Goal: Task Accomplishment & Management: Manage account settings

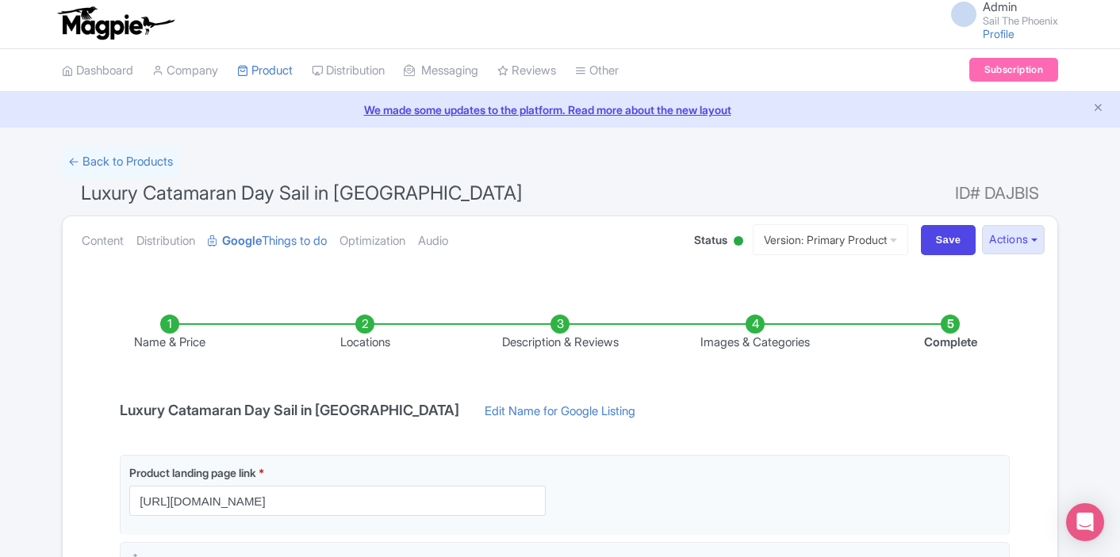
scroll to position [24, 0]
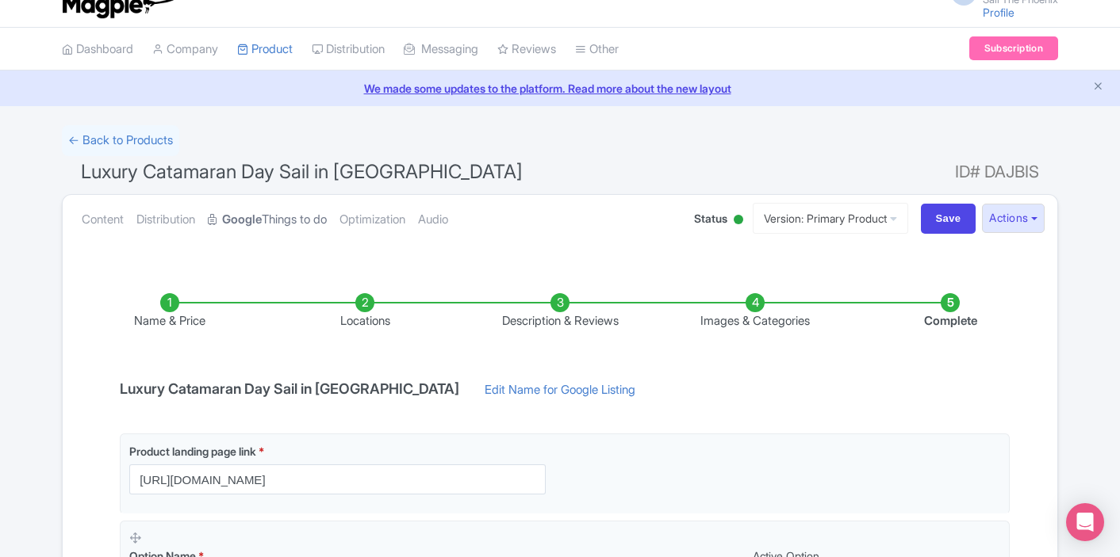
click at [281, 212] on link "Google Things to do" at bounding box center [267, 220] width 119 height 50
click at [271, 222] on link "Google Things to do" at bounding box center [267, 220] width 119 height 50
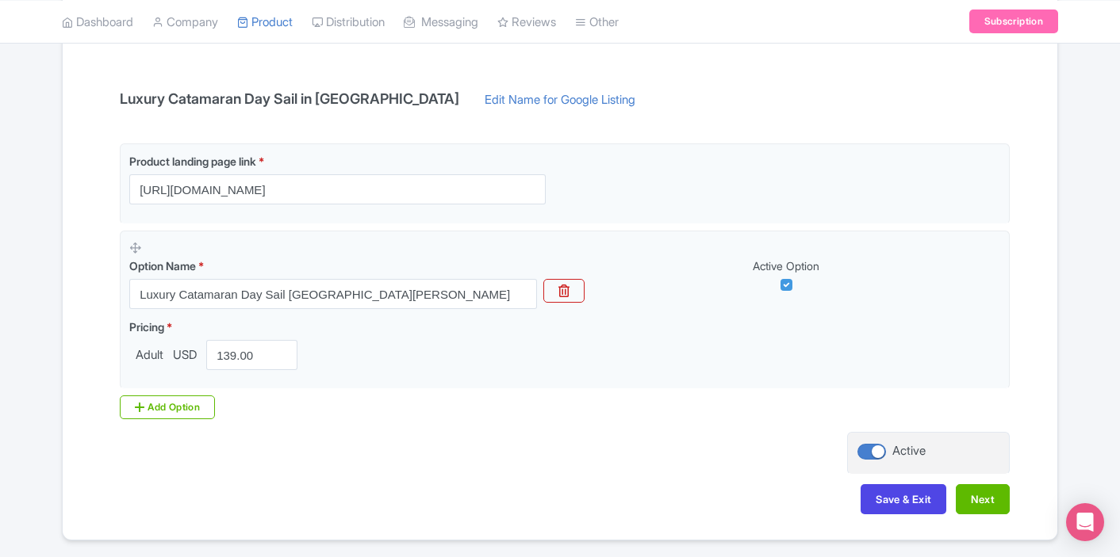
scroll to position [316, 0]
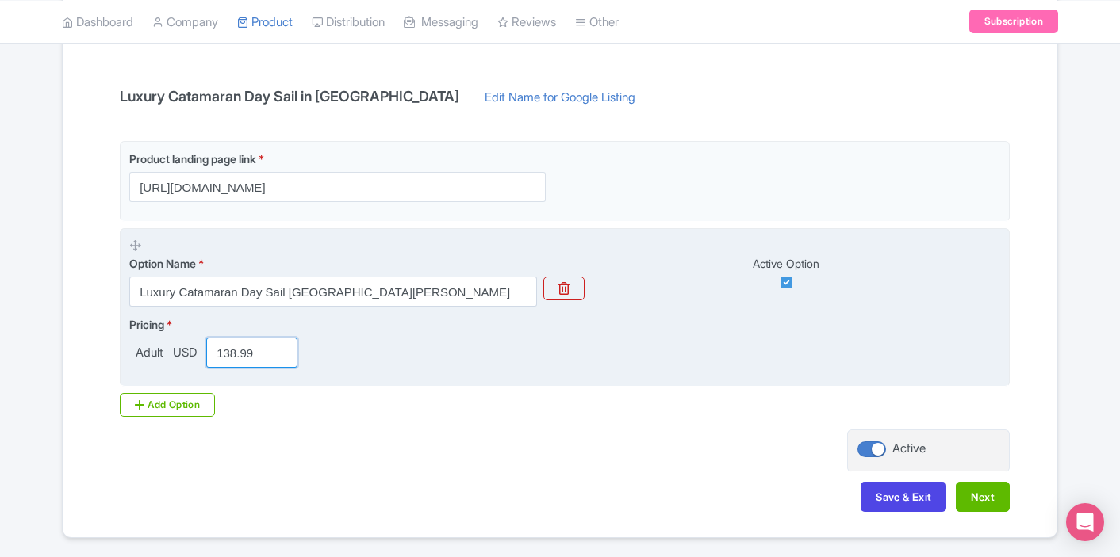
click at [286, 358] on input "138.99" at bounding box center [251, 353] width 91 height 30
click at [281, 350] on input "139" at bounding box center [251, 353] width 91 height 30
click at [270, 350] on input "139" at bounding box center [251, 353] width 91 height 30
drag, startPoint x: 250, startPoint y: 354, endPoint x: 228, endPoint y: 354, distance: 21.4
click at [228, 354] on input "139" at bounding box center [251, 353] width 91 height 30
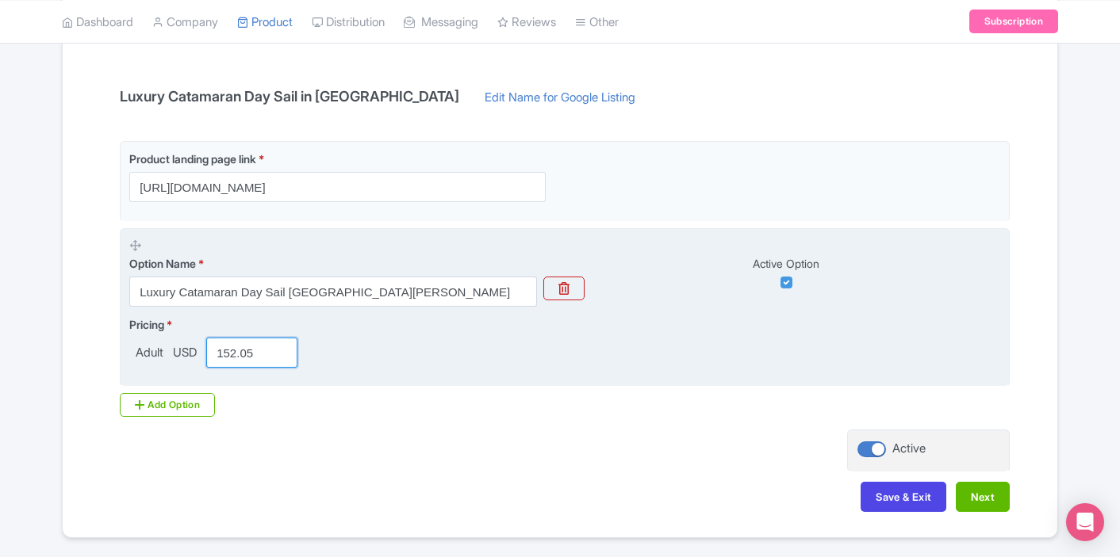
type input "152.05"
click at [377, 349] on div "Pricing * Adult USD 152.05" at bounding box center [564, 342] width 871 height 52
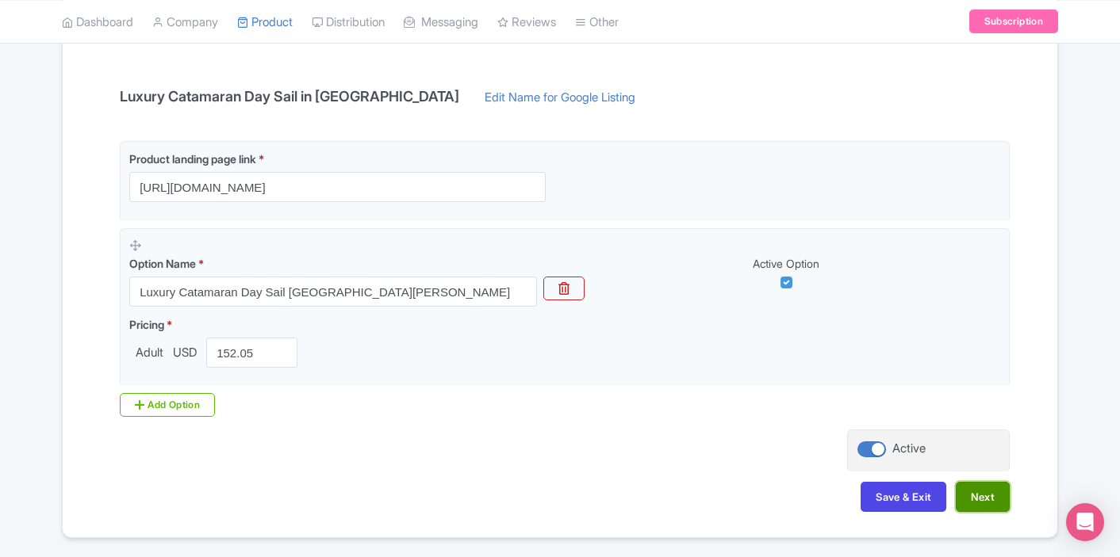
click at [974, 496] on button "Next" at bounding box center [982, 497] width 54 height 30
click at [932, 494] on button "Save & Exit" at bounding box center [903, 497] width 86 height 30
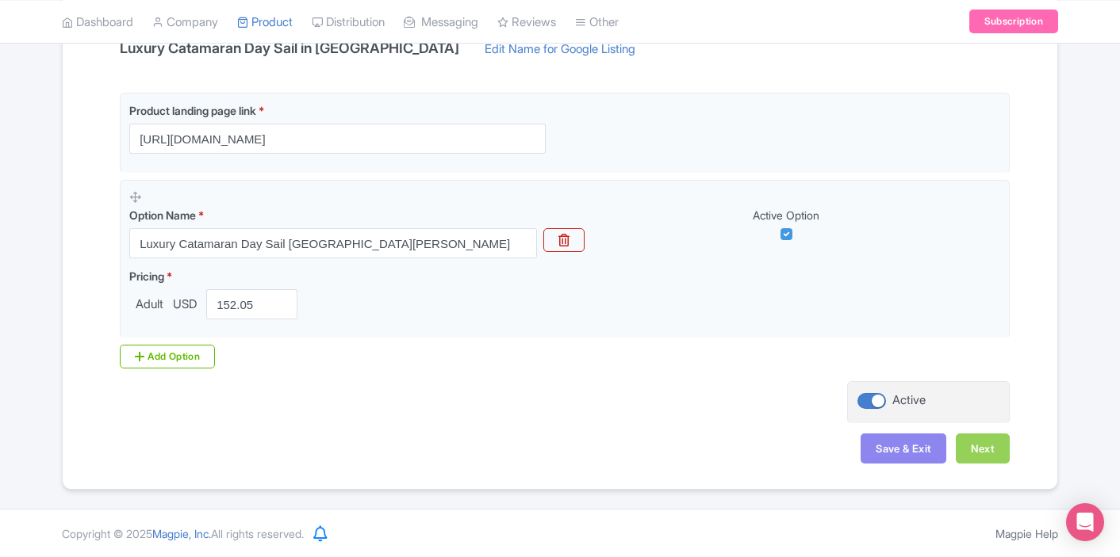
click at [768, 387] on div "Name & Price Locations Description & Reviews Images & Categories Complete Luxur…" at bounding box center [559, 200] width 975 height 559
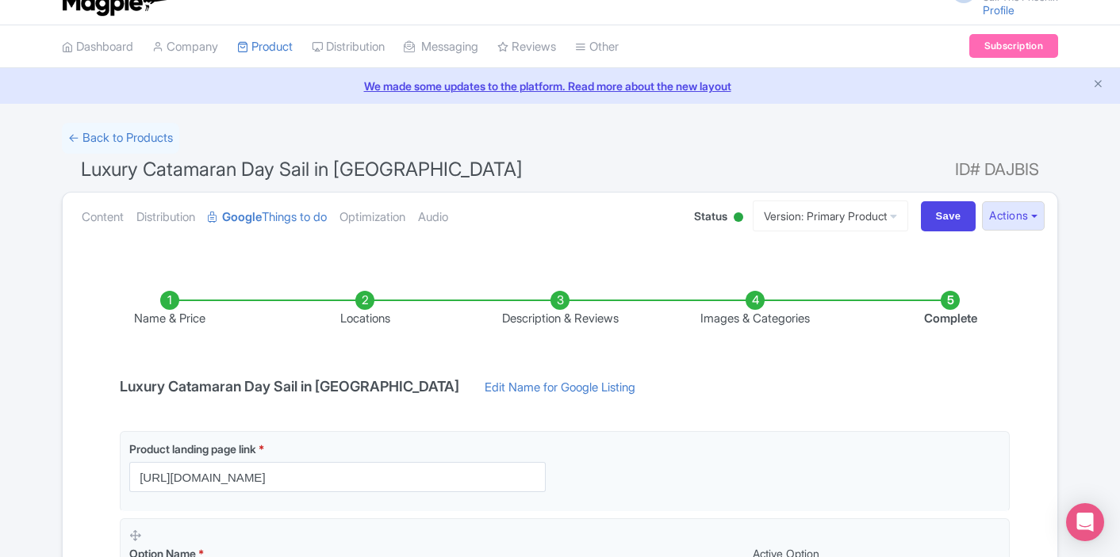
scroll to position [0, 0]
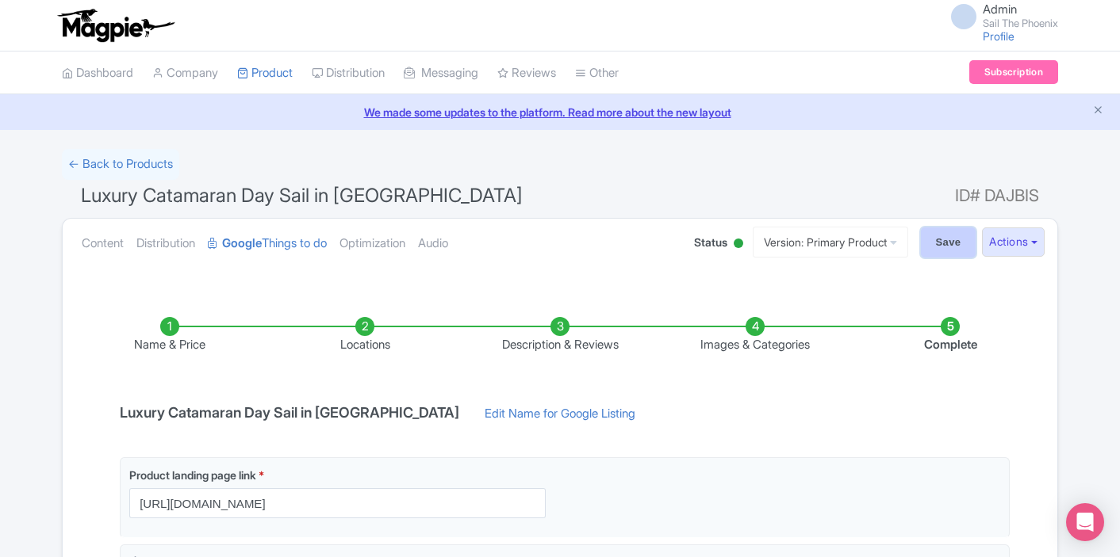
click at [945, 248] on input "Save" at bounding box center [949, 243] width 56 height 30
type input "Saving..."
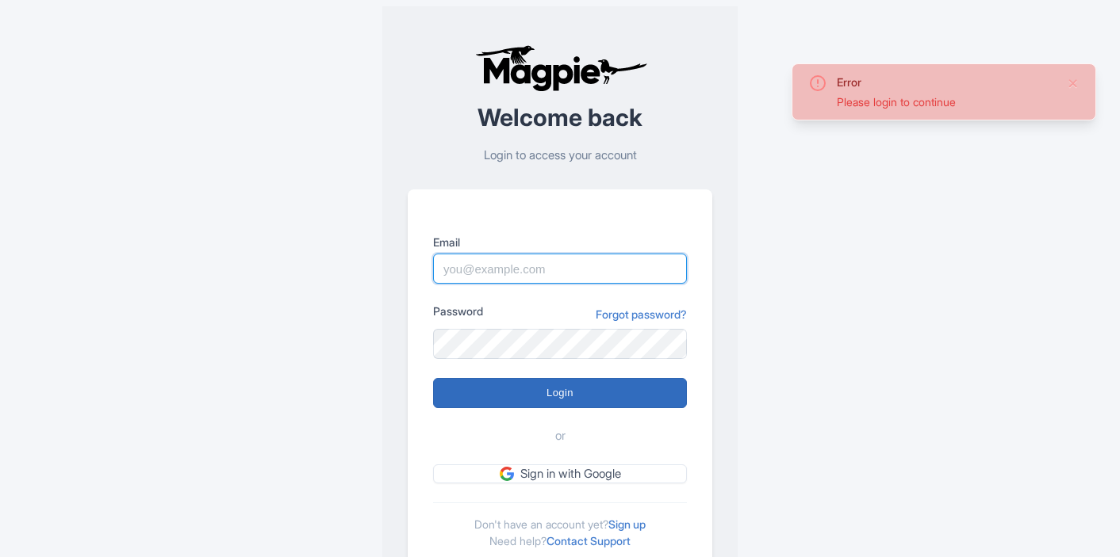
type input "marketing@sailthephoenix.com"
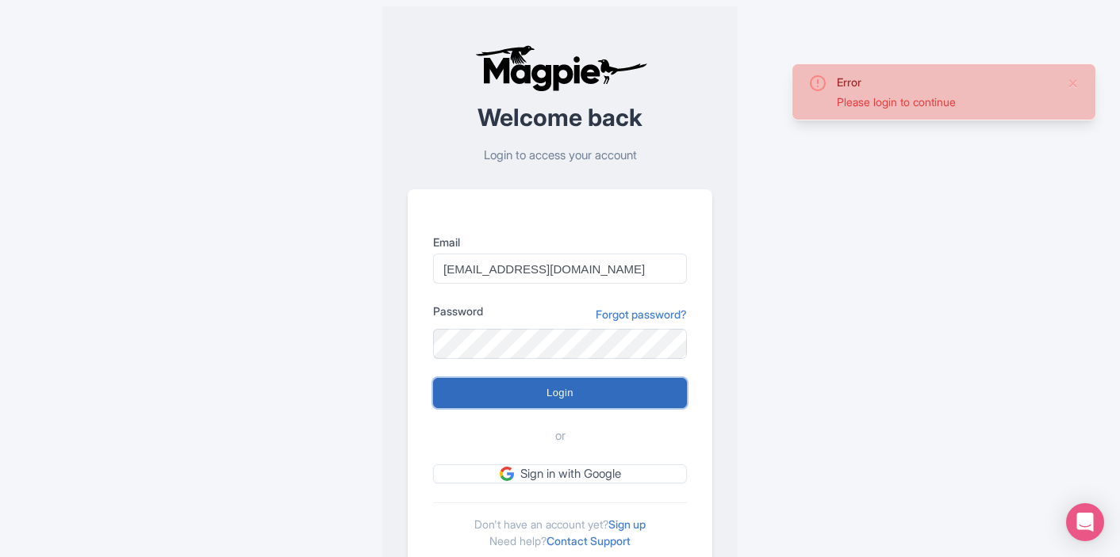
click at [519, 391] on input "Login" at bounding box center [560, 393] width 254 height 30
type input "Logging in..."
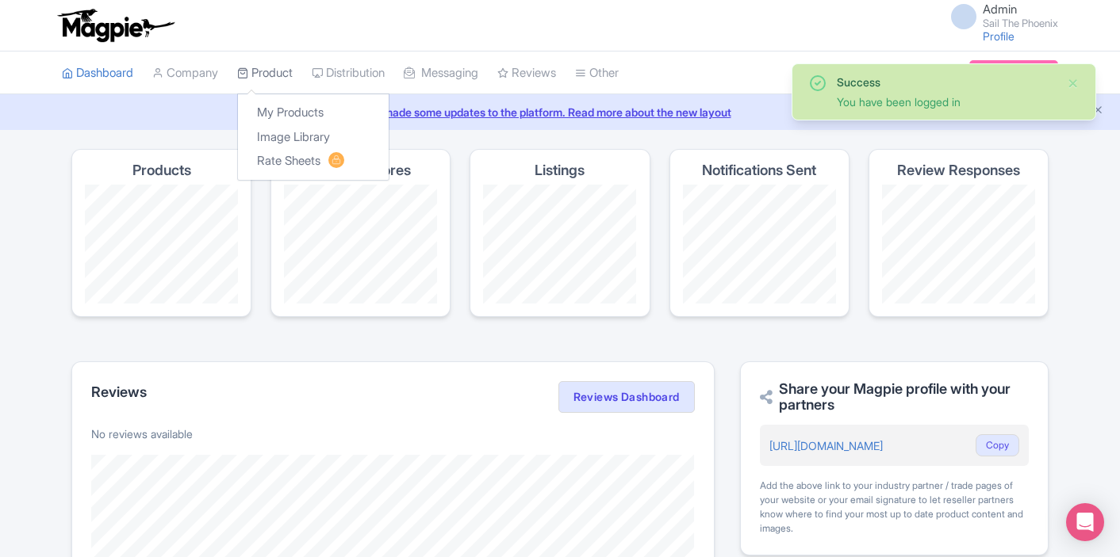
click at [262, 73] on link "Product" at bounding box center [265, 74] width 56 height 44
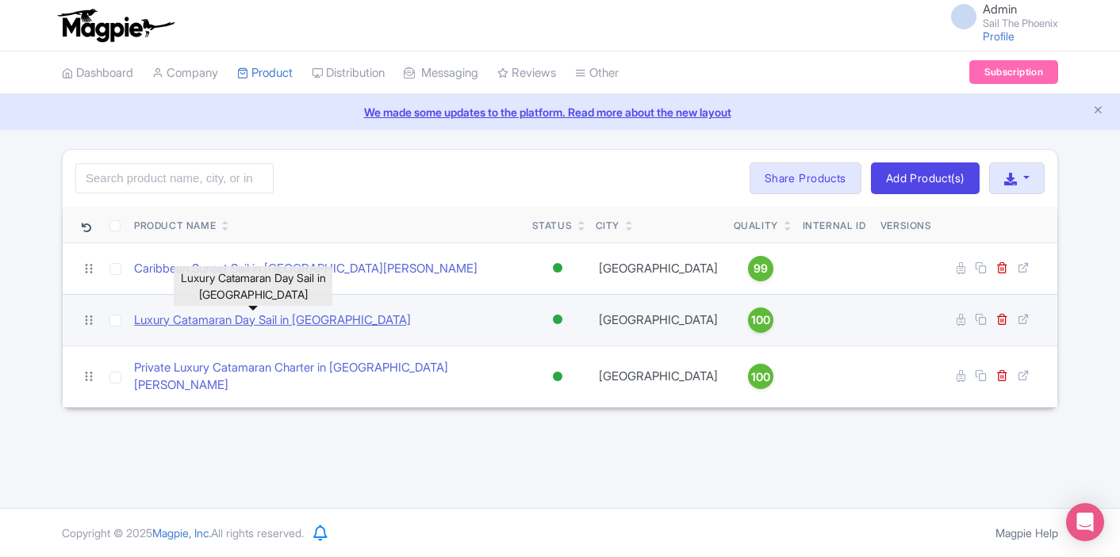
click at [262, 320] on link "Luxury Catamaran Day Sail in [GEOGRAPHIC_DATA]" at bounding box center [272, 321] width 277 height 18
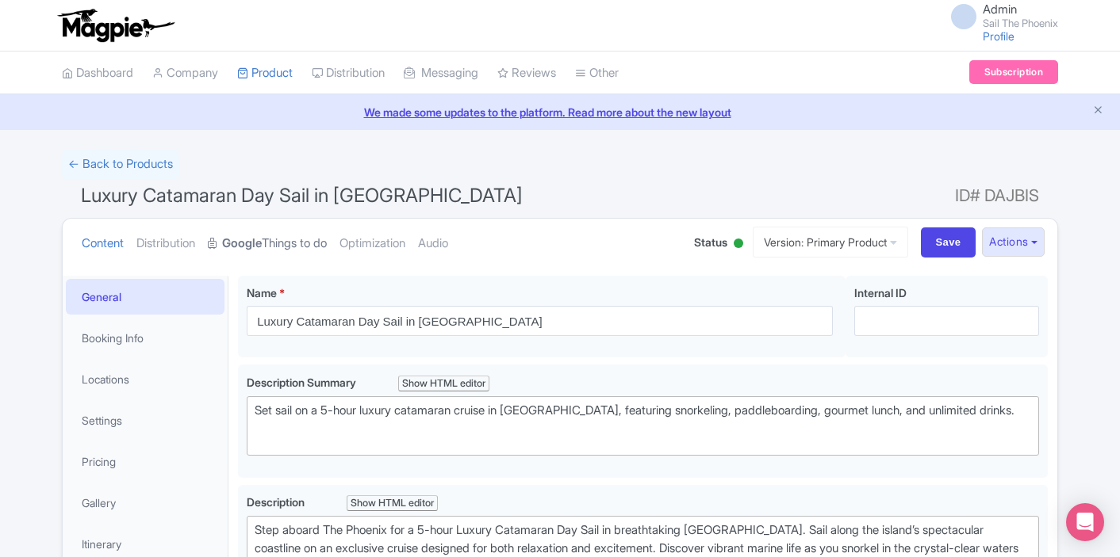
click at [290, 238] on link "Google Things to do" at bounding box center [267, 244] width 119 height 50
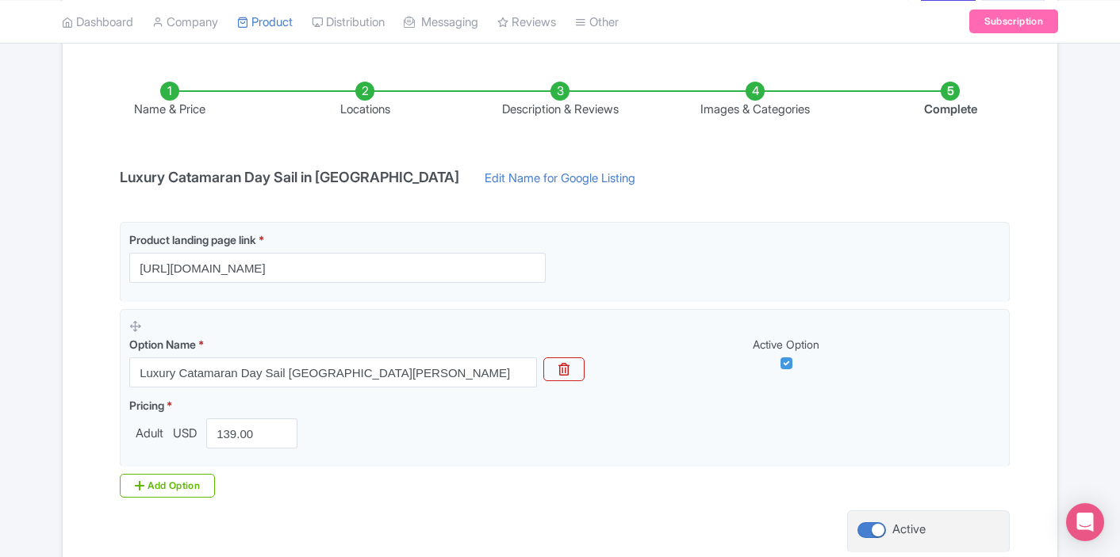
scroll to position [365, 0]
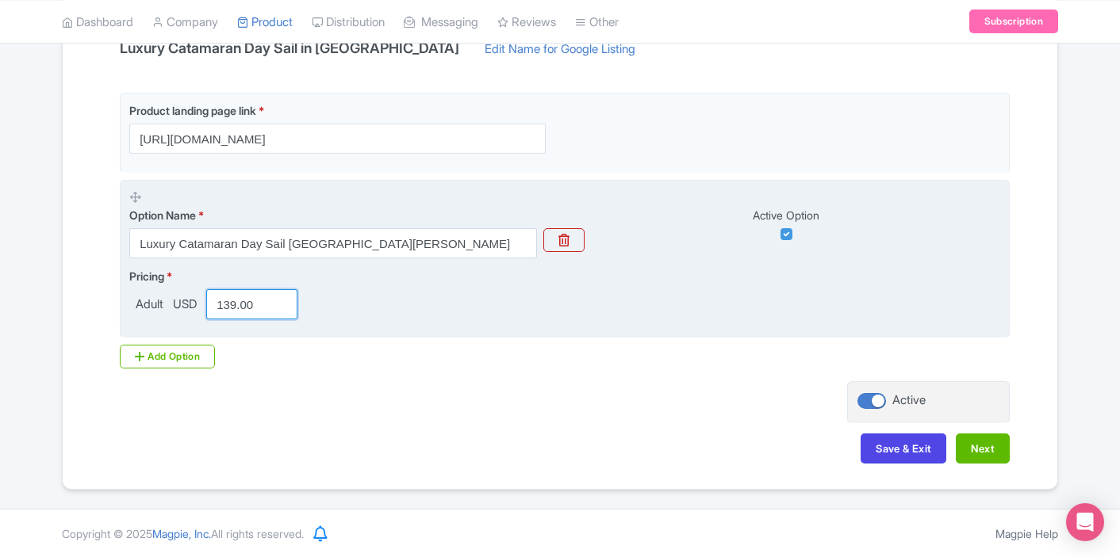
click at [245, 302] on input "139.00" at bounding box center [251, 304] width 91 height 30
drag, startPoint x: 262, startPoint y: 305, endPoint x: 229, endPoint y: 305, distance: 32.5
click at [229, 305] on input "139.00" at bounding box center [251, 304] width 91 height 30
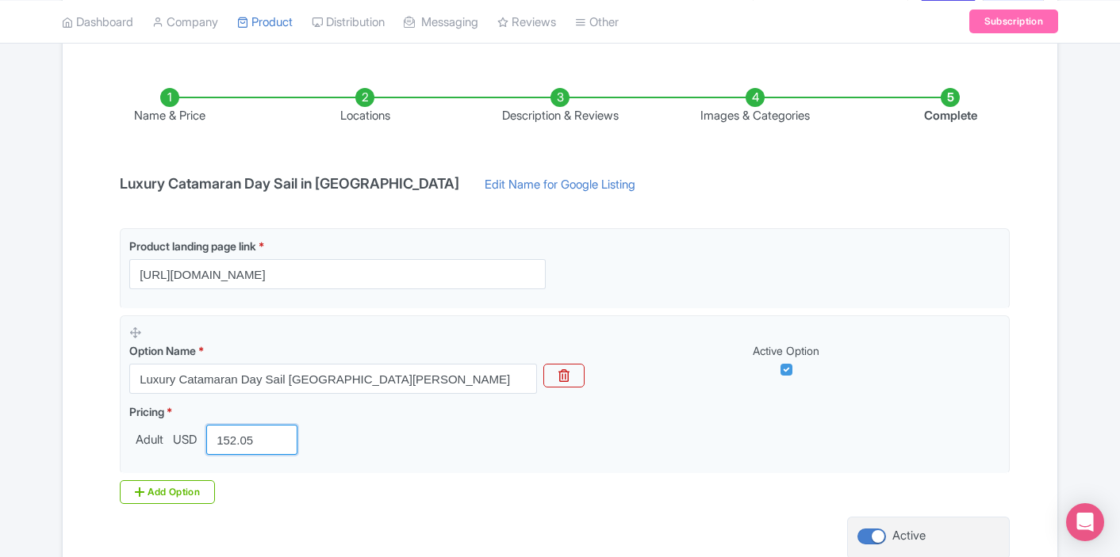
scroll to position [186, 0]
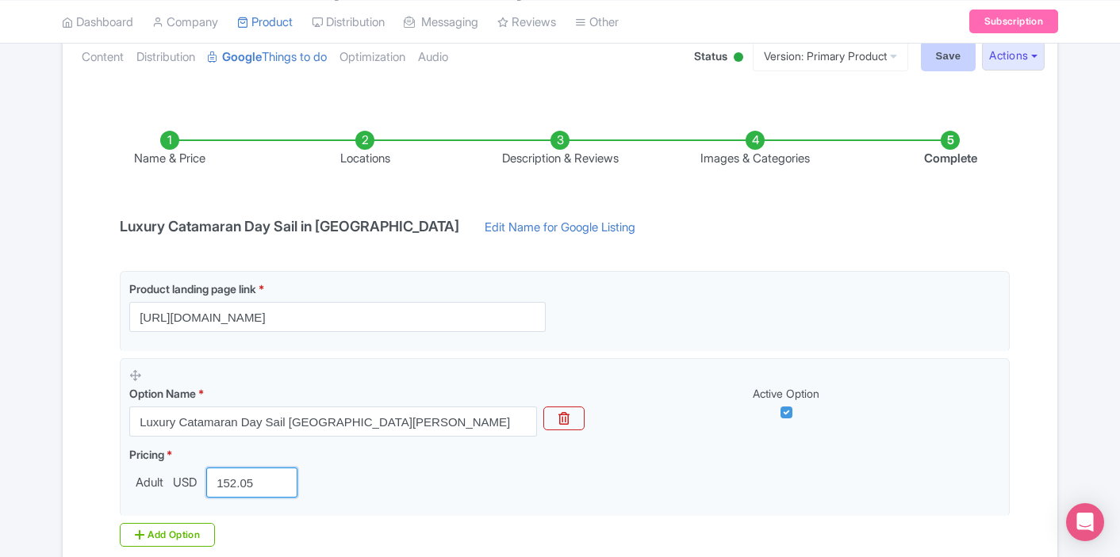
type input "152.05"
click at [932, 59] on input "Save" at bounding box center [949, 56] width 56 height 30
type input "Saving..."
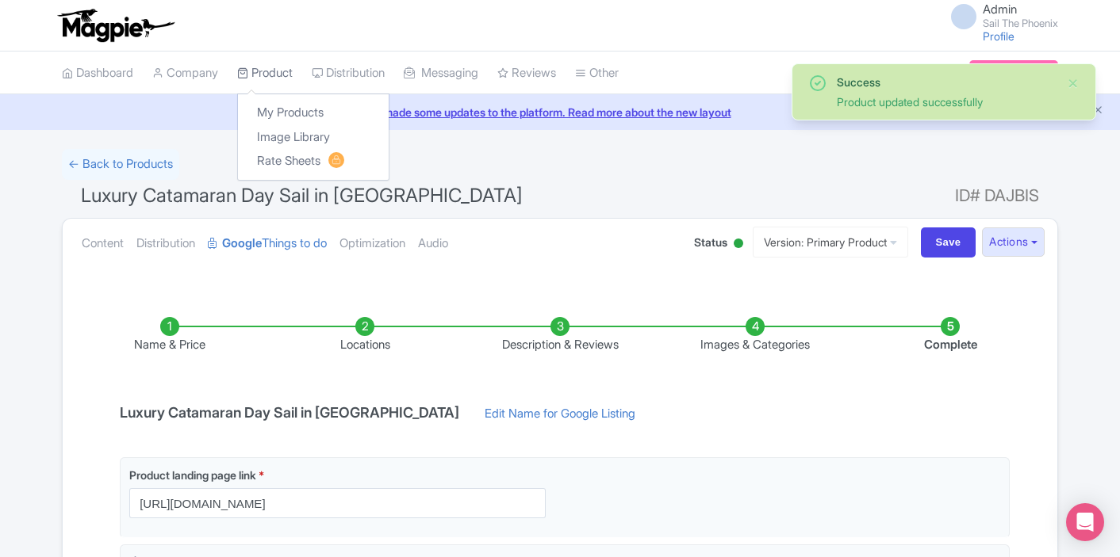
click at [248, 68] on icon at bounding box center [242, 72] width 11 height 11
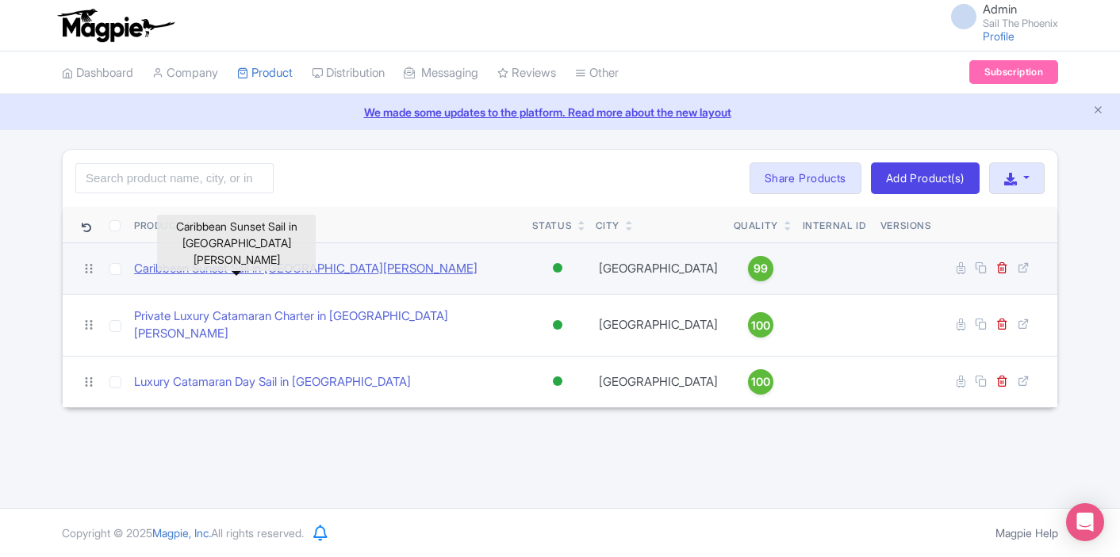
click at [231, 267] on link "Caribbean Sunset Sail in [GEOGRAPHIC_DATA][PERSON_NAME]" at bounding box center [305, 269] width 343 height 18
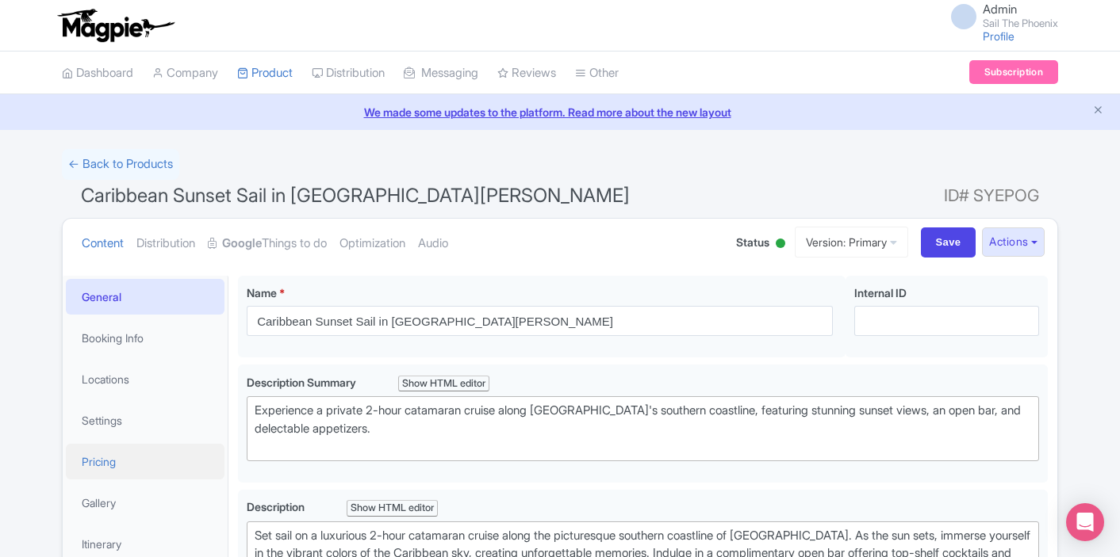
click at [150, 450] on link "Pricing" at bounding box center [145, 462] width 159 height 36
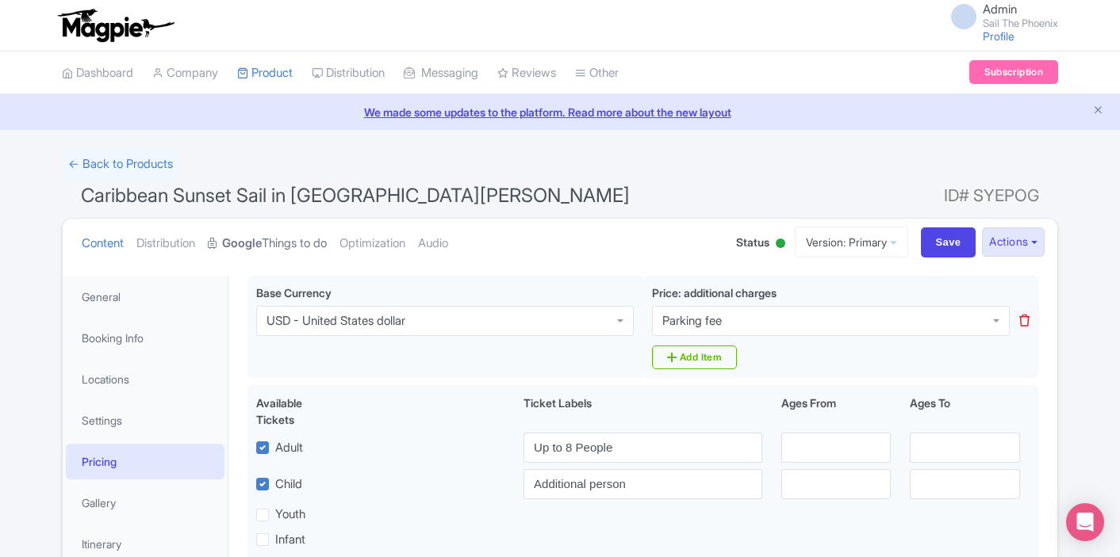
click at [272, 239] on link "Google Things to do" at bounding box center [267, 244] width 119 height 50
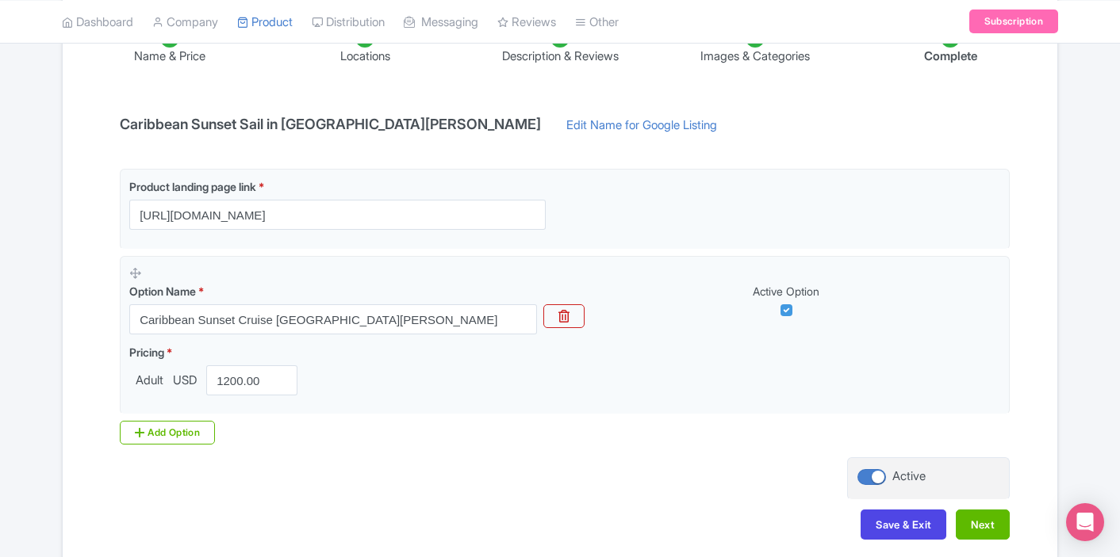
scroll to position [290, 0]
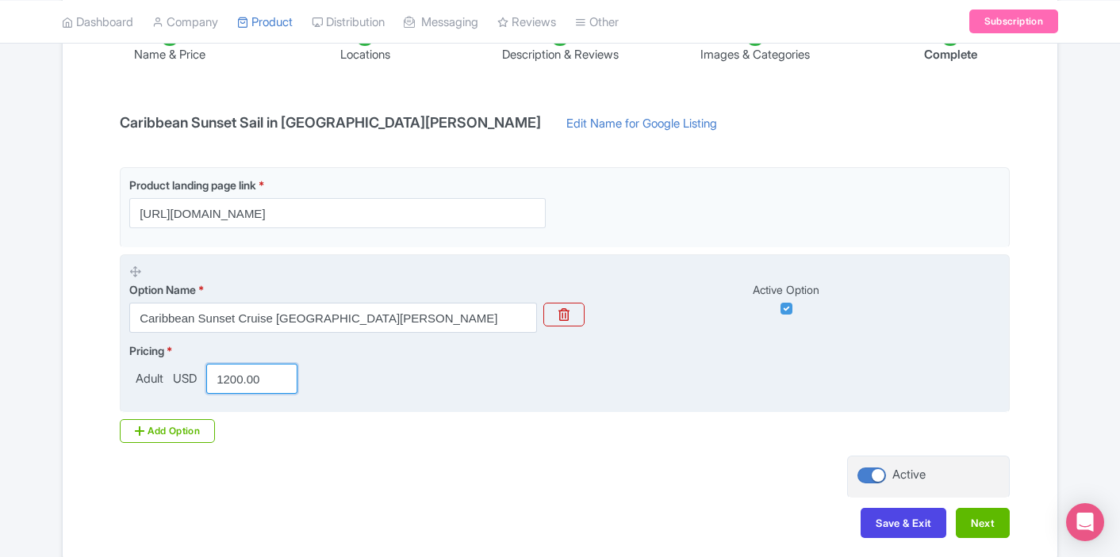
click at [267, 377] on input "1200.00" at bounding box center [251, 379] width 91 height 30
paste input "310.3"
type input "1310.30"
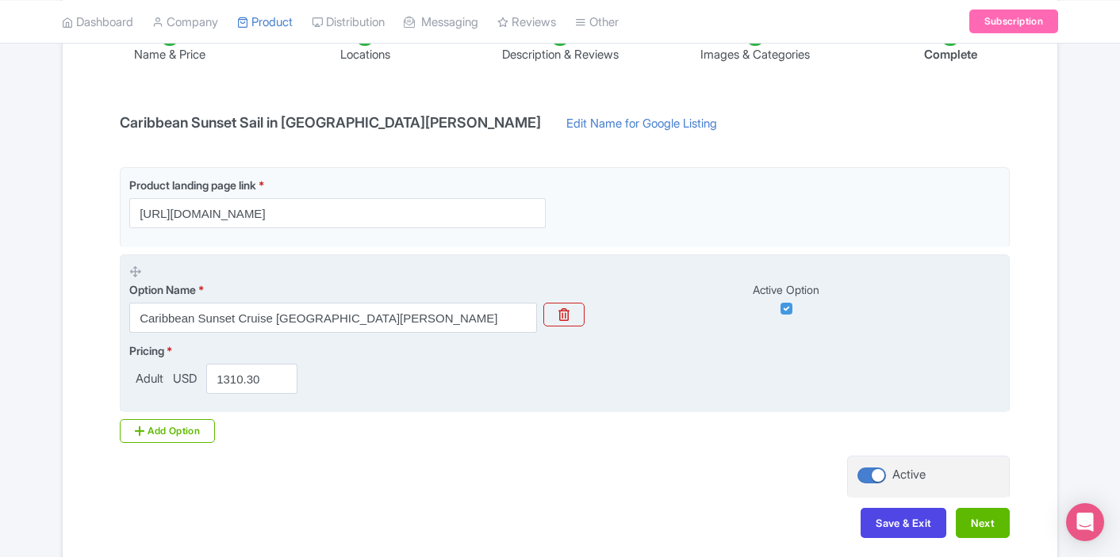
click at [390, 373] on div "Pricing * Adult USD 1310.30" at bounding box center [564, 369] width 871 height 52
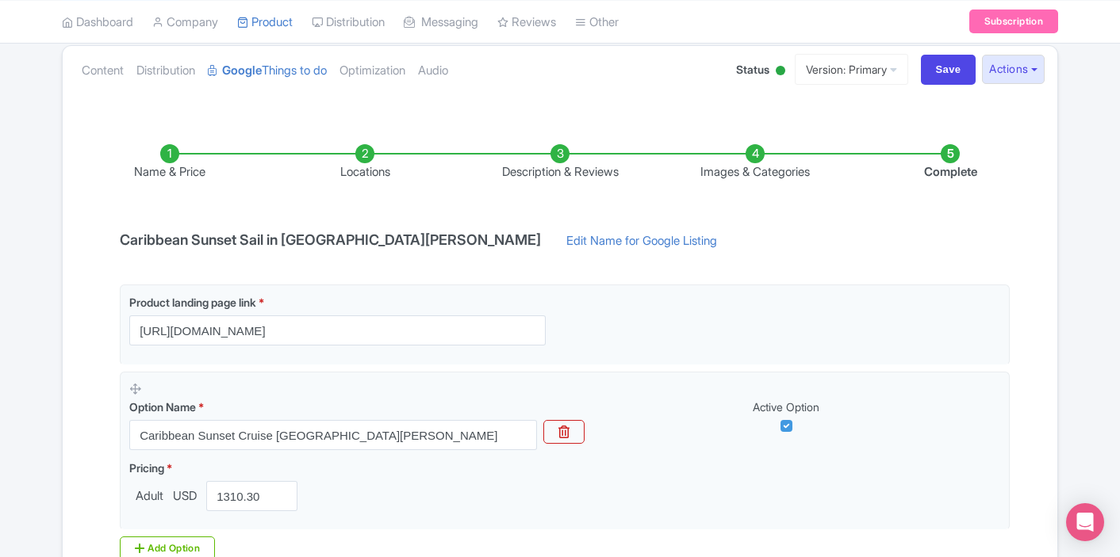
scroll to position [171, 0]
click at [935, 78] on input "Save" at bounding box center [949, 71] width 56 height 30
type input "Saving..."
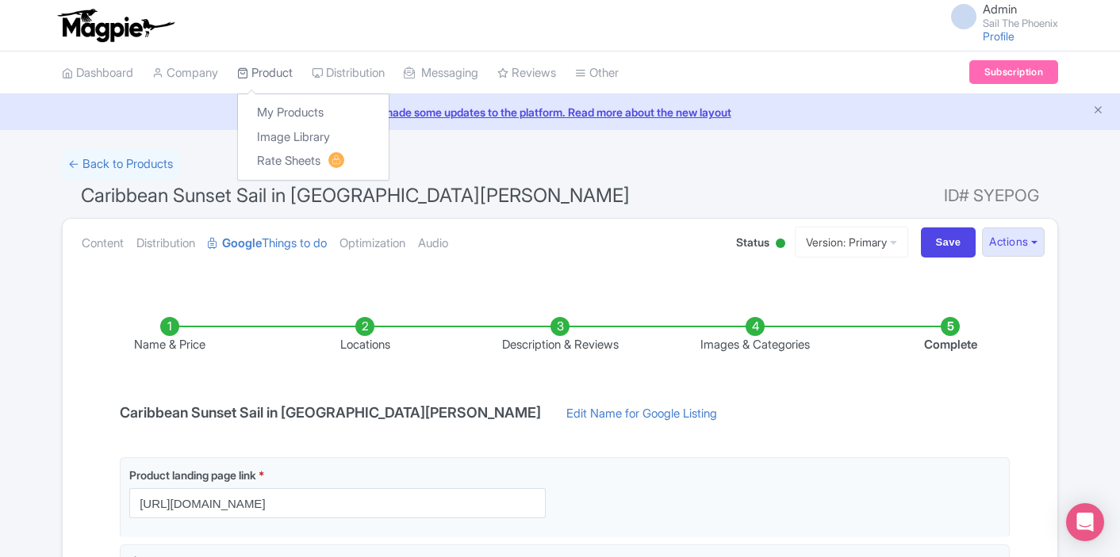
click at [270, 74] on link "Product" at bounding box center [265, 74] width 56 height 44
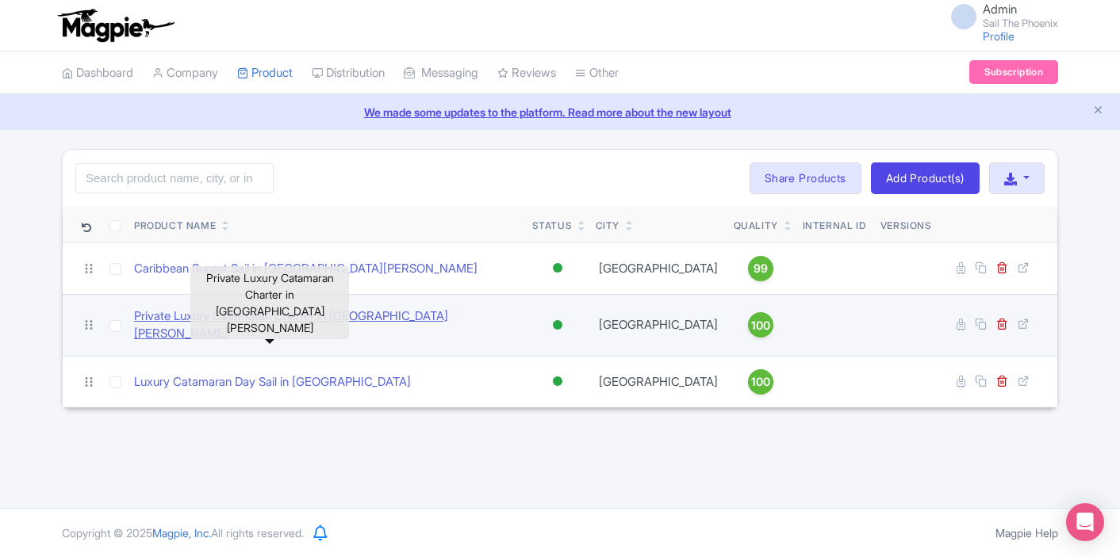
click at [248, 318] on link "Private Luxury Catamaran Charter in [GEOGRAPHIC_DATA][PERSON_NAME]" at bounding box center [326, 326] width 385 height 36
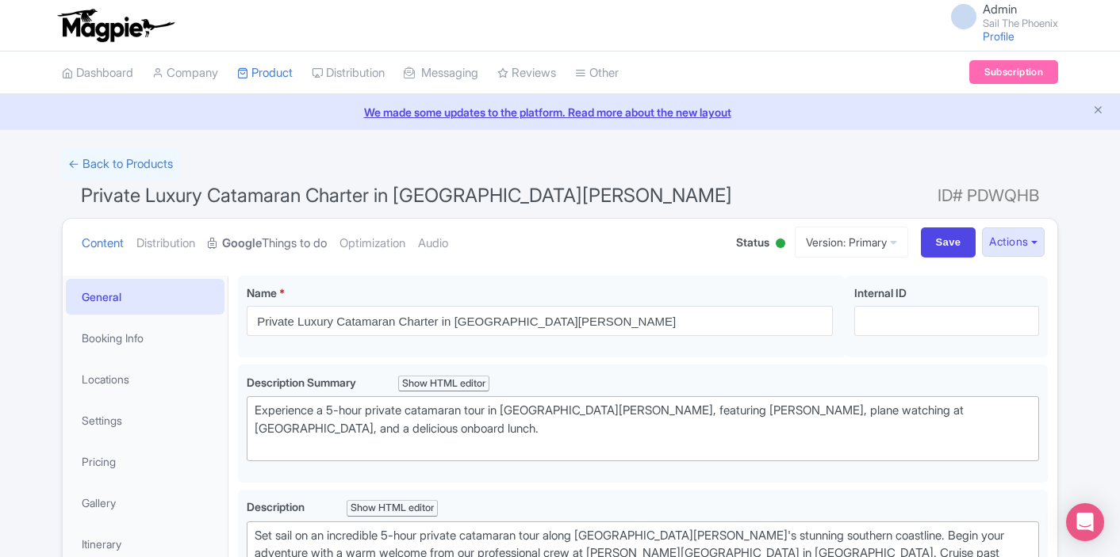
click at [253, 249] on strong "Google" at bounding box center [242, 244] width 40 height 18
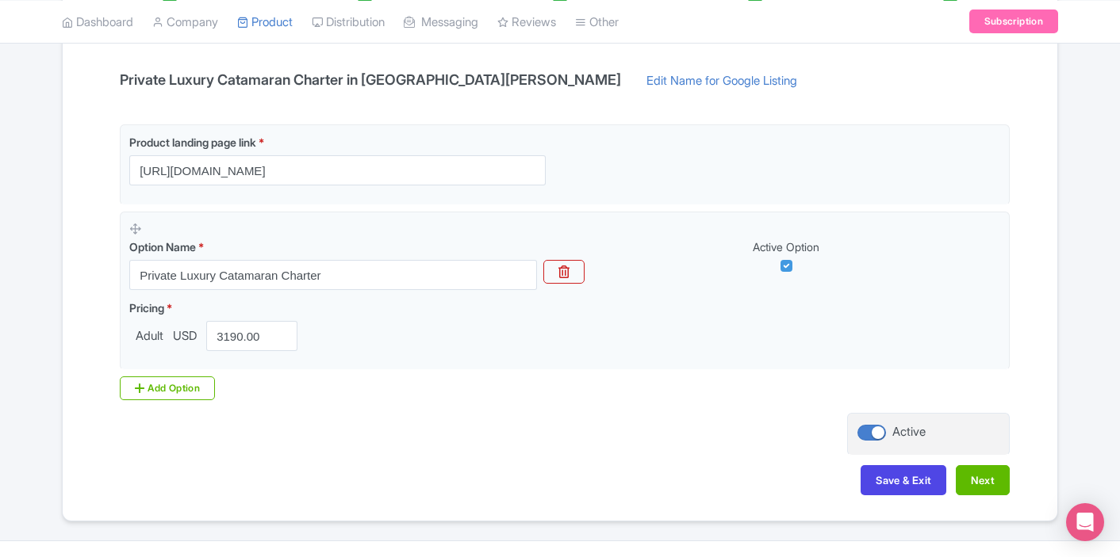
scroll to position [365, 0]
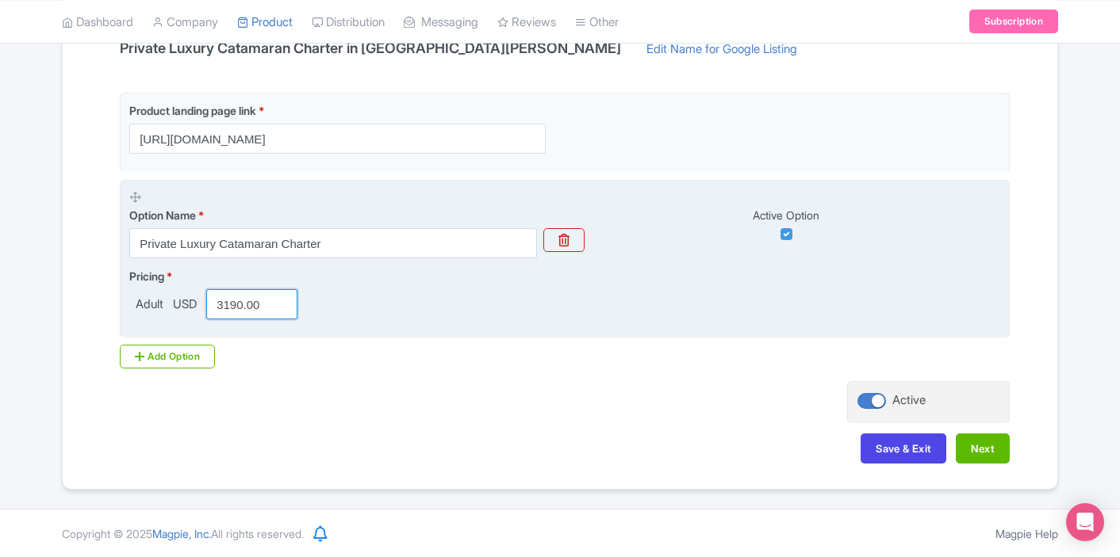
click at [265, 307] on input "3190.00" at bounding box center [251, 304] width 91 height 30
paste input "482.7"
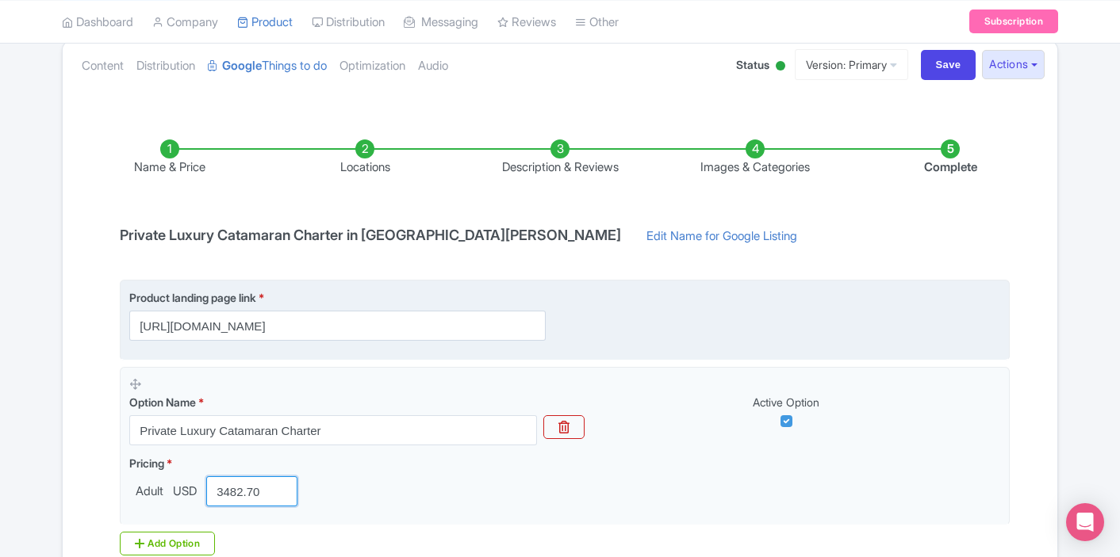
scroll to position [160, 0]
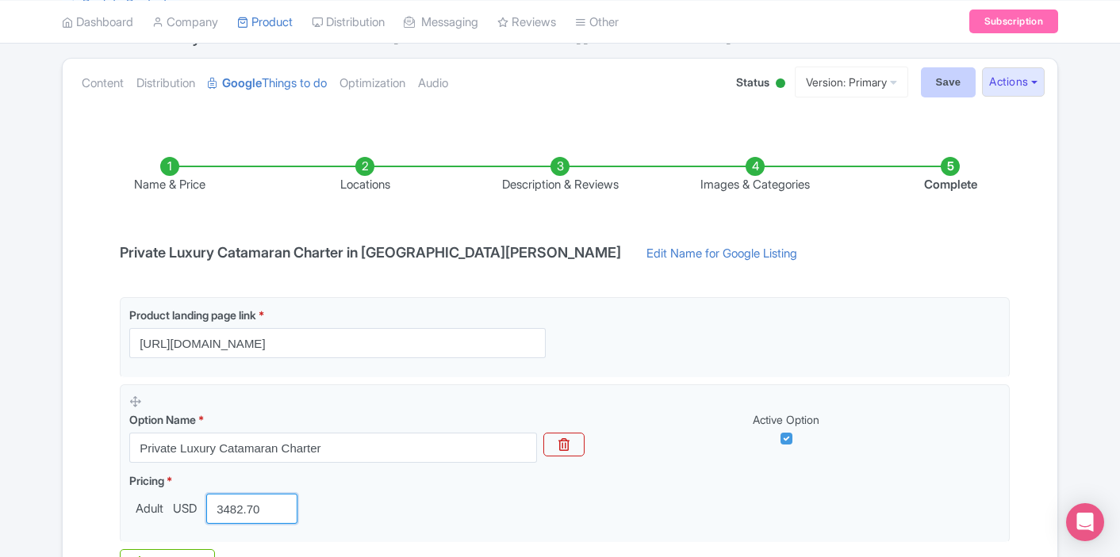
type input "3482.70"
click at [949, 94] on input "Save" at bounding box center [949, 82] width 56 height 30
type input "Saving..."
